Goal: Transaction & Acquisition: Purchase product/service

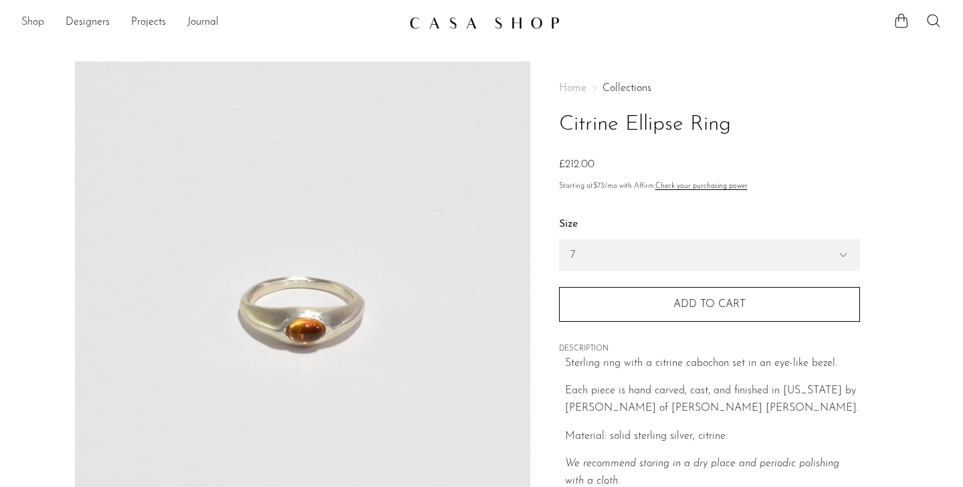
click at [35, 24] on link "Shop" at bounding box center [32, 22] width 23 height 17
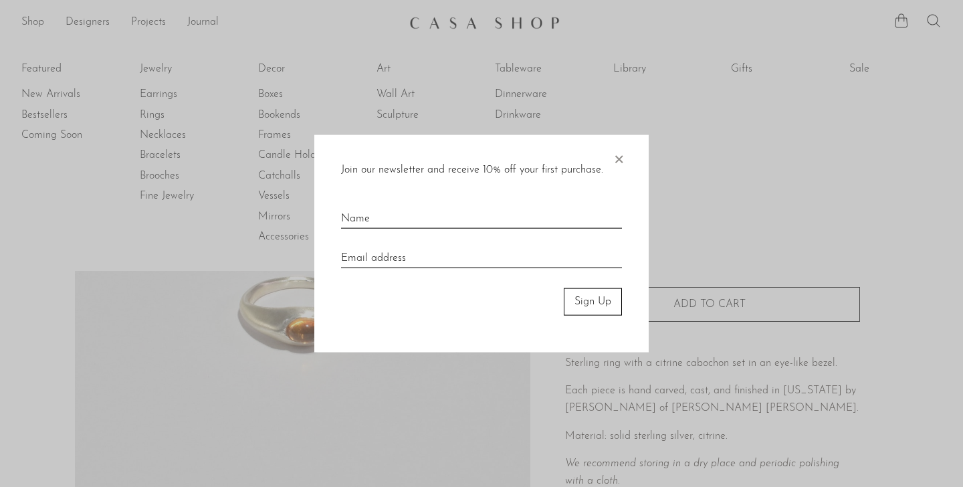
click at [621, 157] on span "×" at bounding box center [618, 156] width 13 height 43
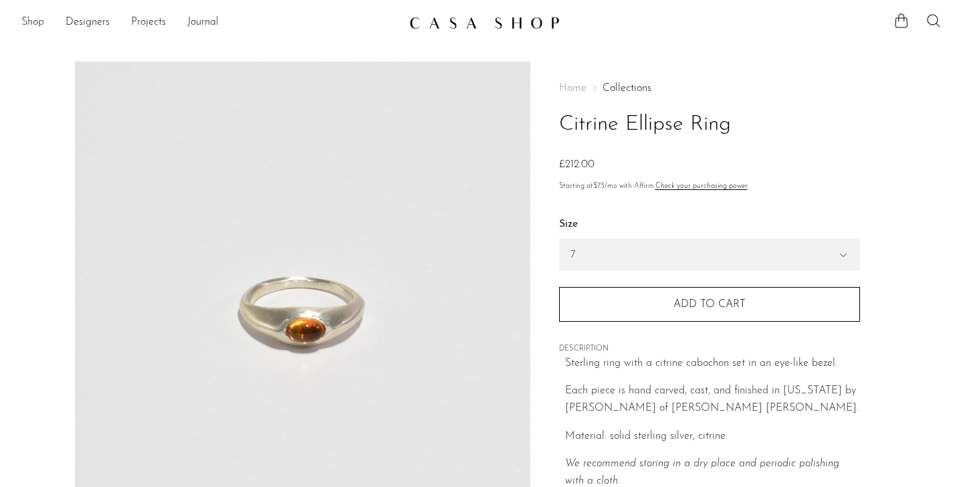
click at [41, 21] on link "Shop" at bounding box center [32, 22] width 23 height 17
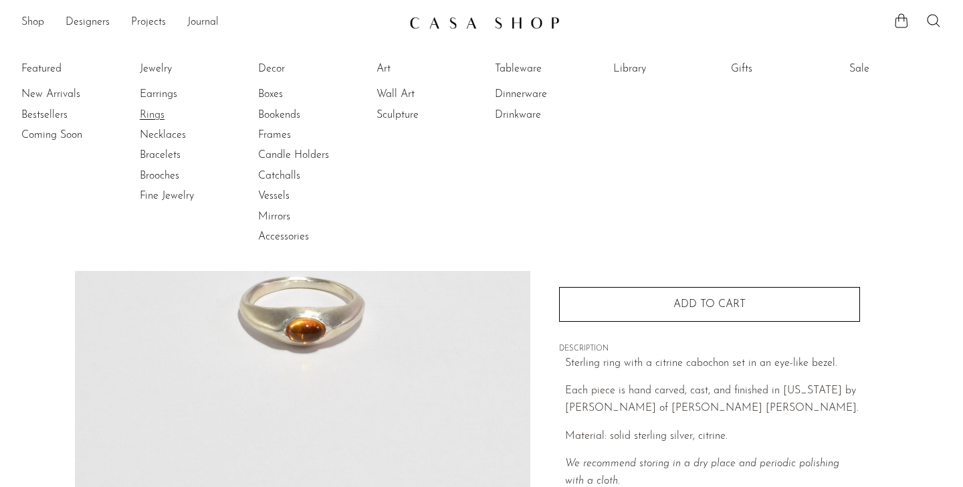
click at [154, 116] on link "Rings" at bounding box center [190, 115] width 100 height 15
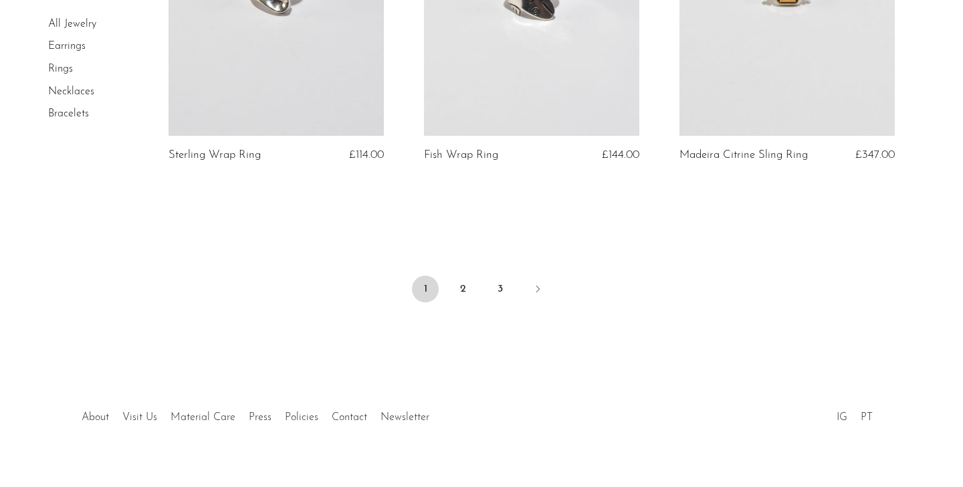
scroll to position [4293, 0]
click at [458, 293] on link "2" at bounding box center [462, 287] width 27 height 27
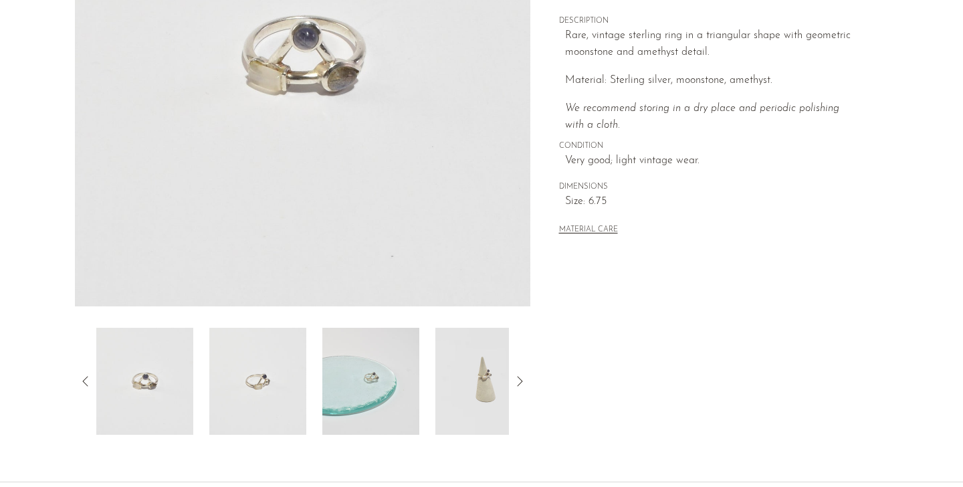
scroll to position [302, 0]
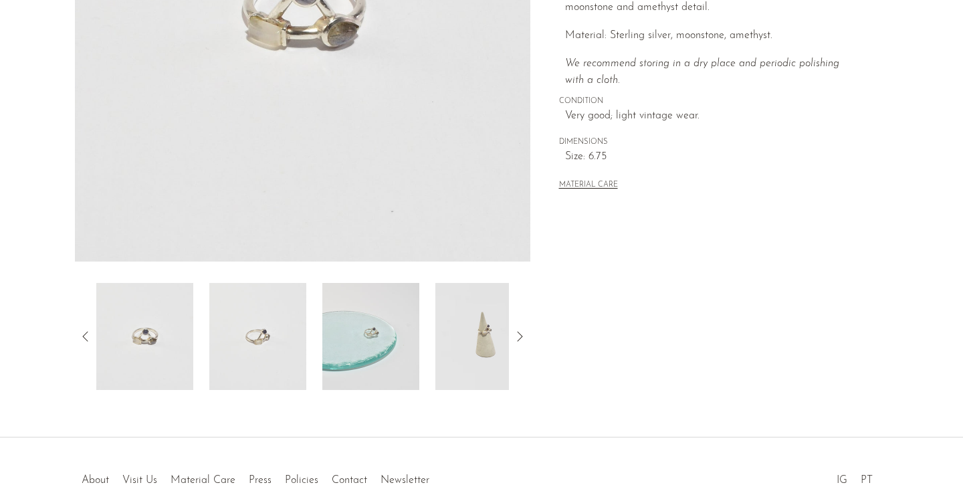
click at [520, 339] on icon at bounding box center [520, 336] width 16 height 16
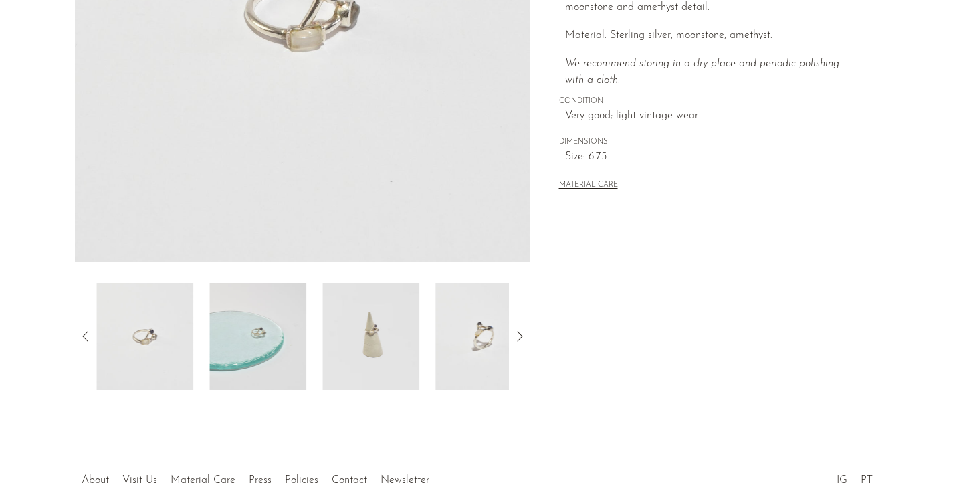
click at [520, 338] on icon at bounding box center [520, 336] width 16 height 16
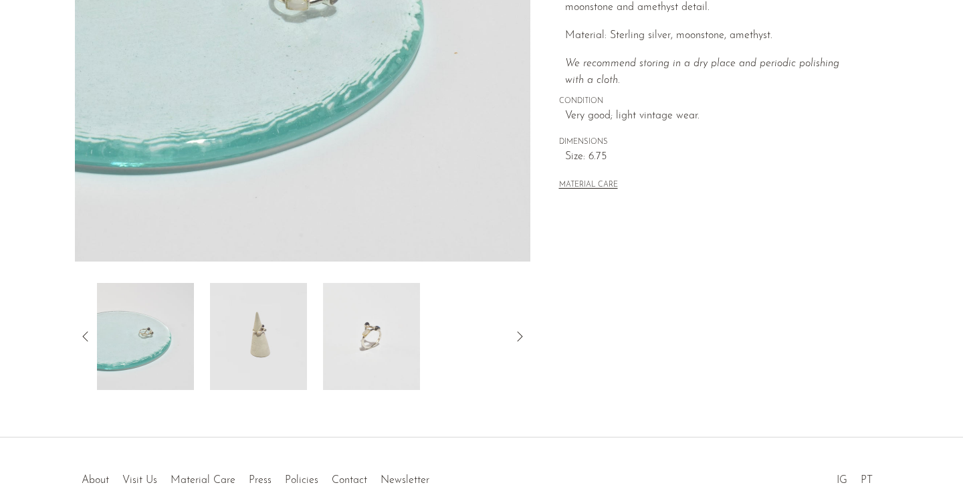
click at [520, 338] on icon at bounding box center [520, 336] width 16 height 16
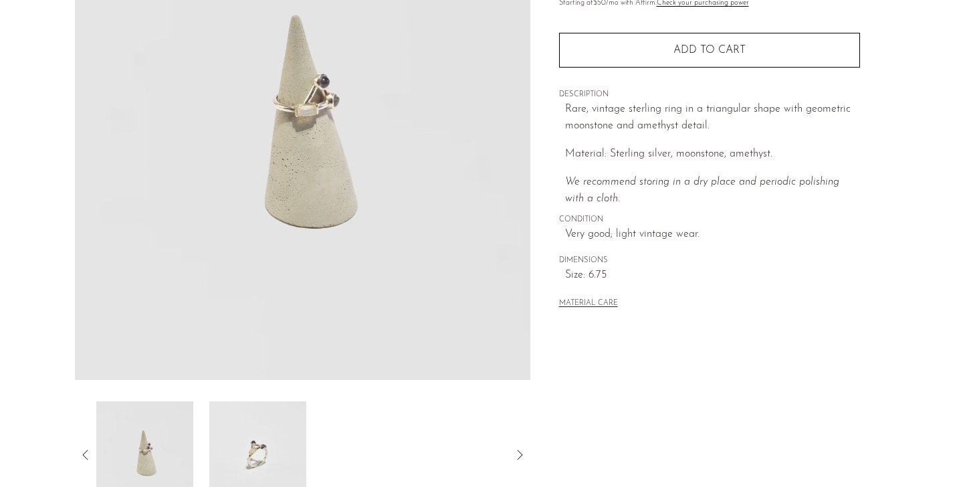
scroll to position [185, 0]
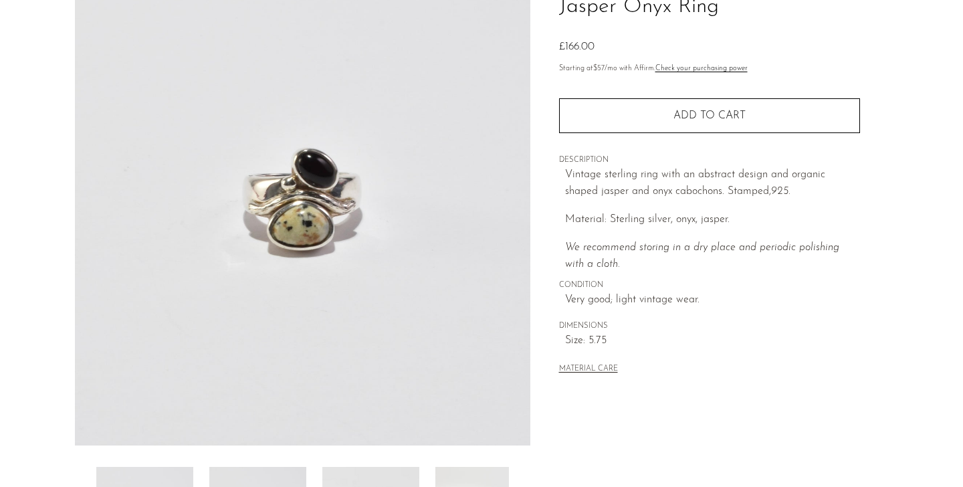
scroll to position [384, 0]
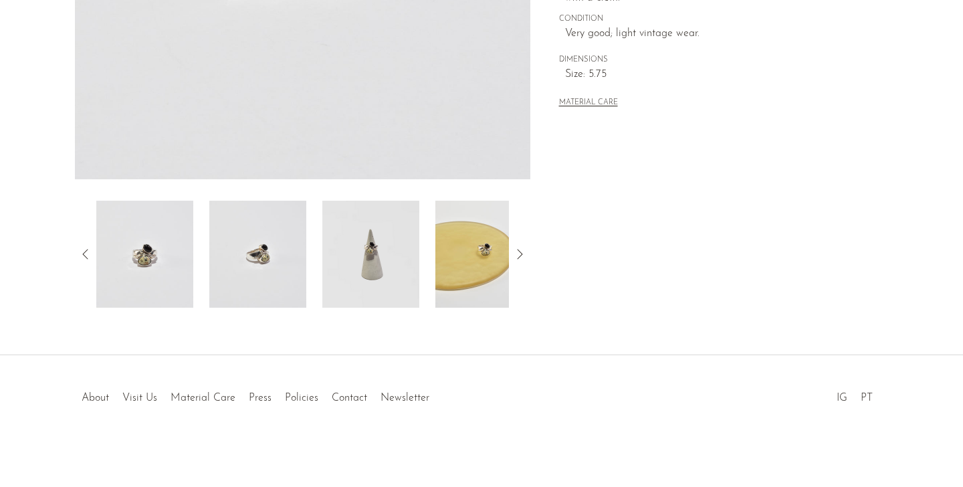
click at [521, 247] on icon at bounding box center [520, 254] width 16 height 16
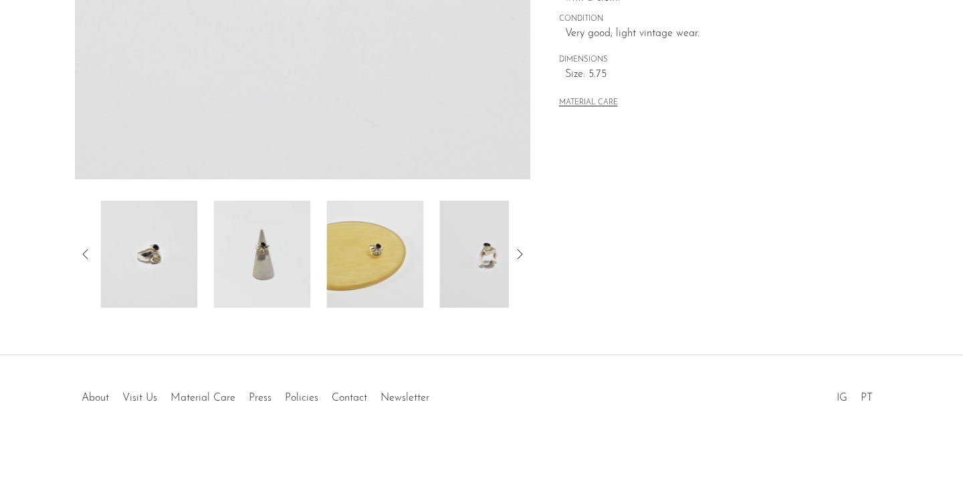
click at [520, 248] on icon at bounding box center [520, 254] width 16 height 16
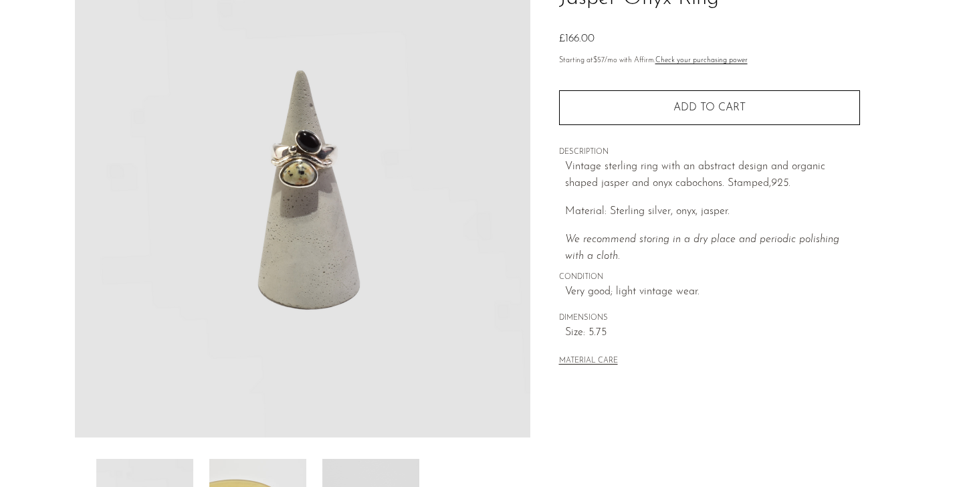
scroll to position [120, 0]
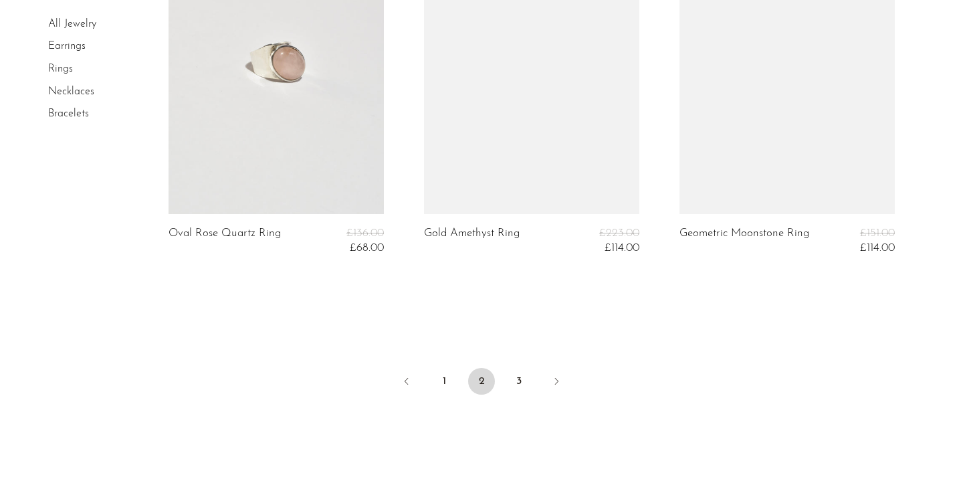
scroll to position [4265, 0]
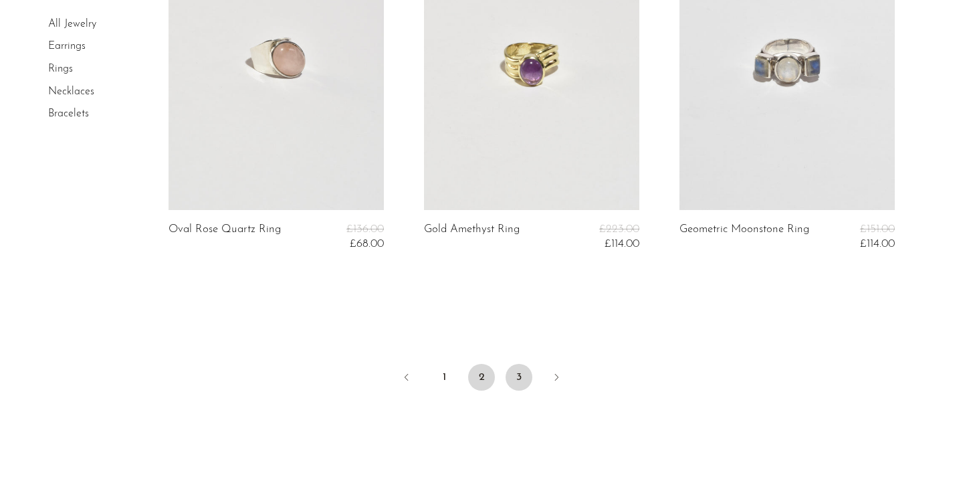
click at [514, 366] on link "3" at bounding box center [519, 377] width 27 height 27
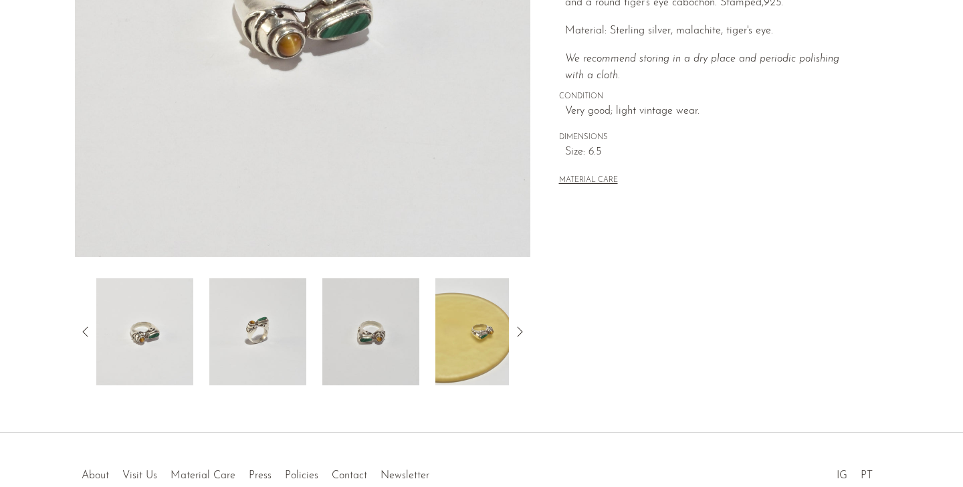
scroll to position [308, 0]
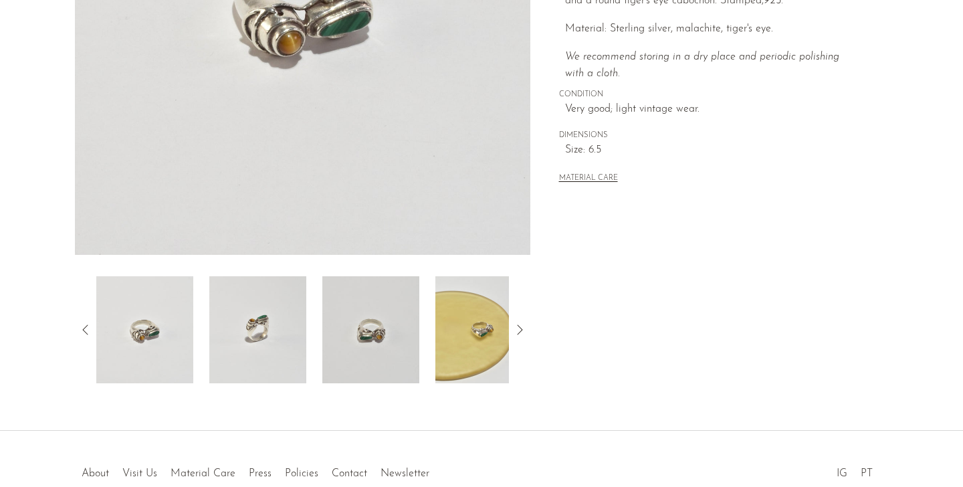
click at [523, 332] on icon at bounding box center [520, 330] width 16 height 16
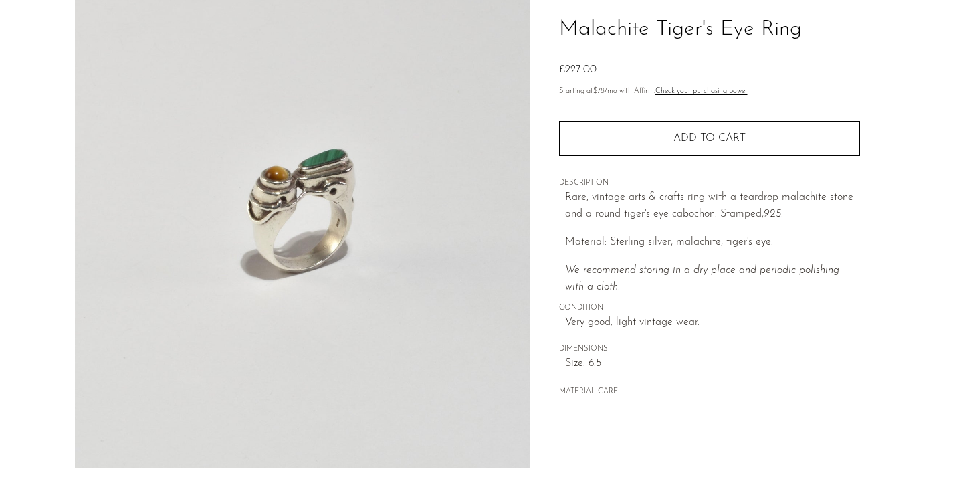
scroll to position [29, 0]
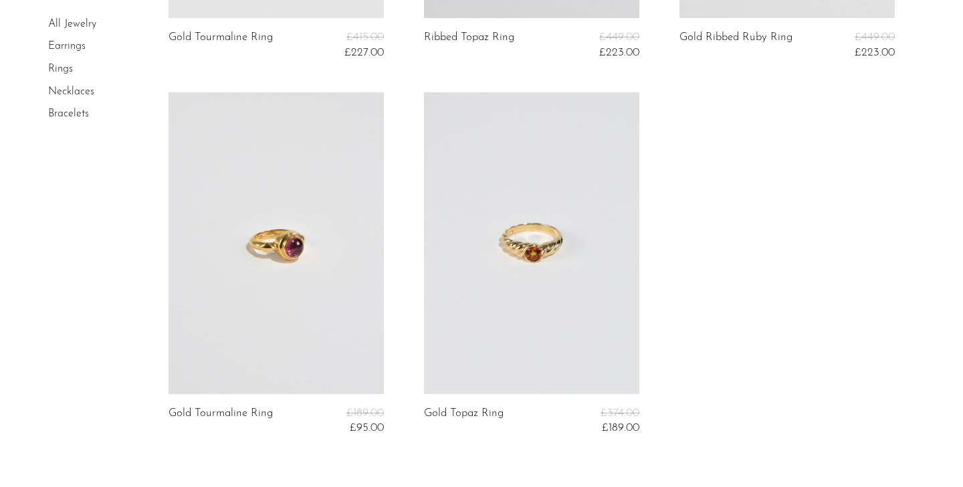
scroll to position [3120, 0]
